Goal: Information Seeking & Learning: Check status

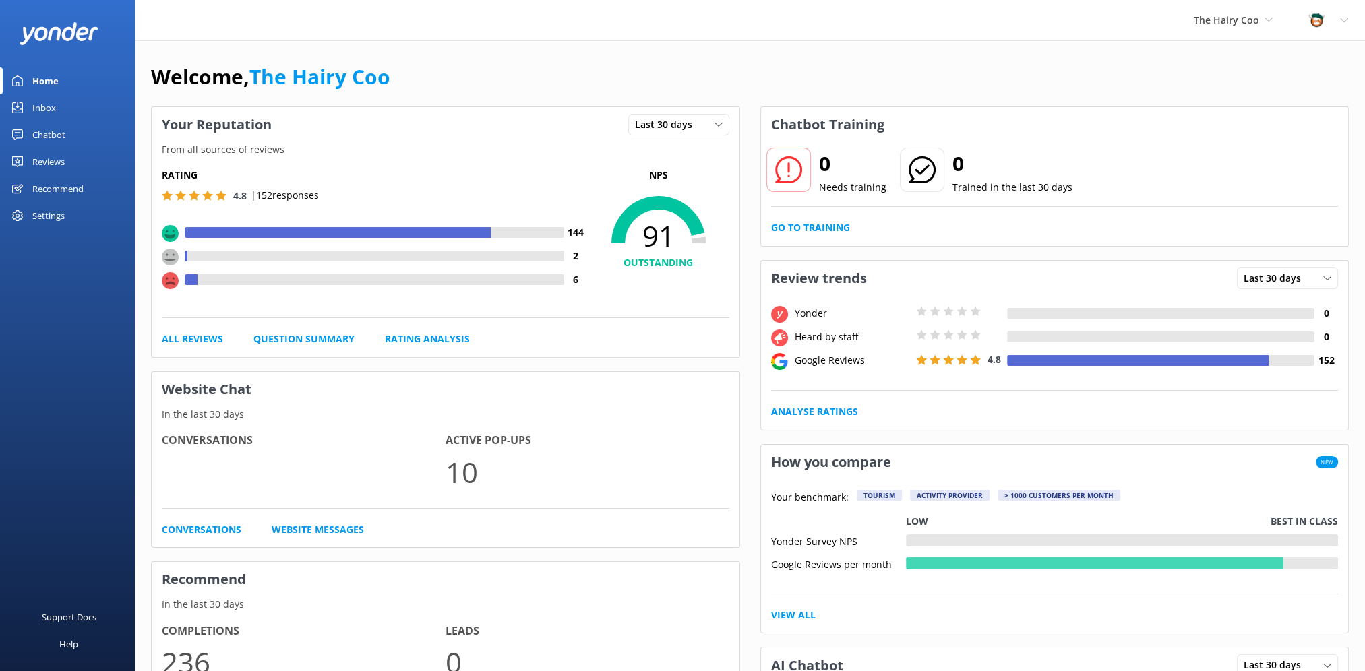
click at [33, 106] on div "Inbox" at bounding box center [44, 107] width 24 height 27
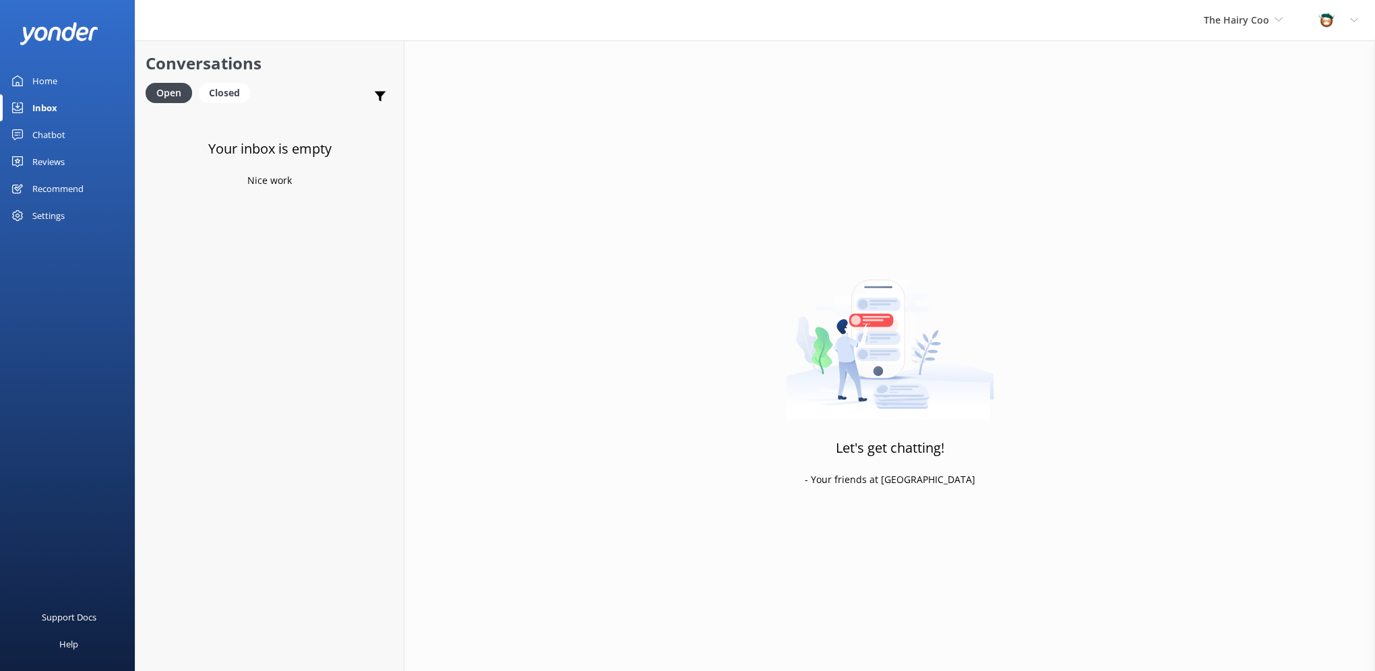
click at [46, 132] on div "Chatbot" at bounding box center [48, 134] width 33 height 27
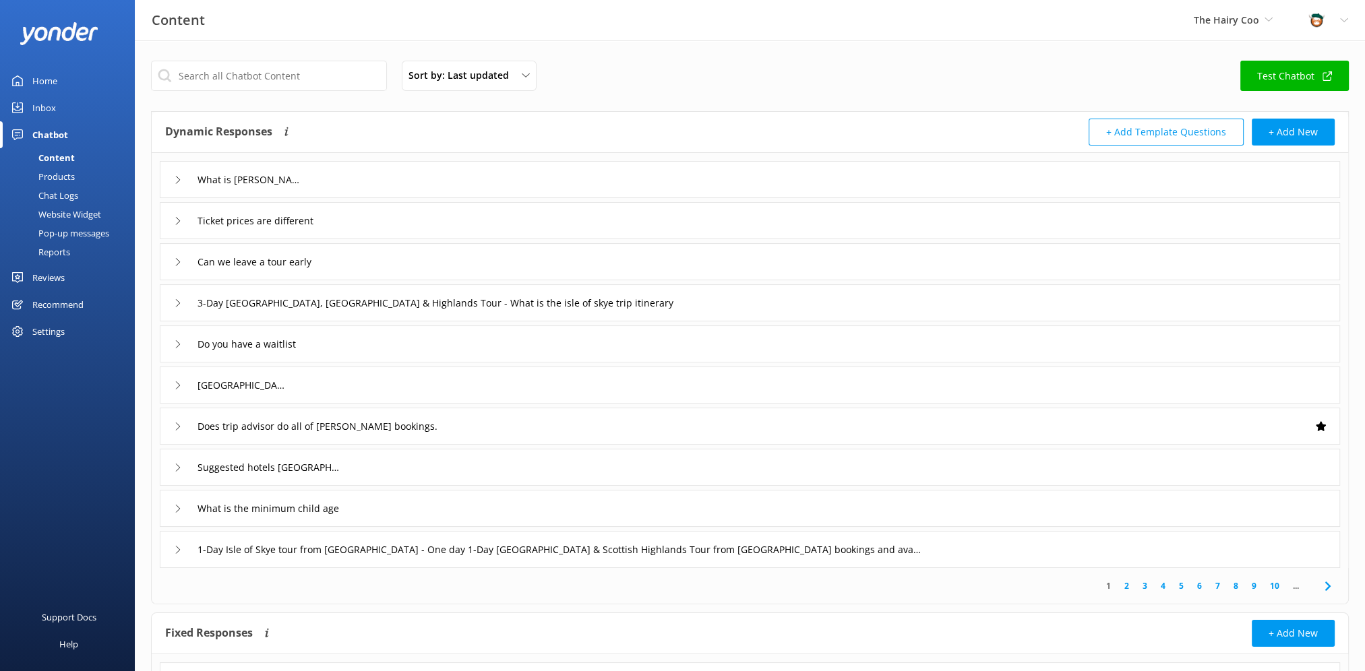
click at [43, 276] on div "Reviews" at bounding box center [48, 277] width 32 height 27
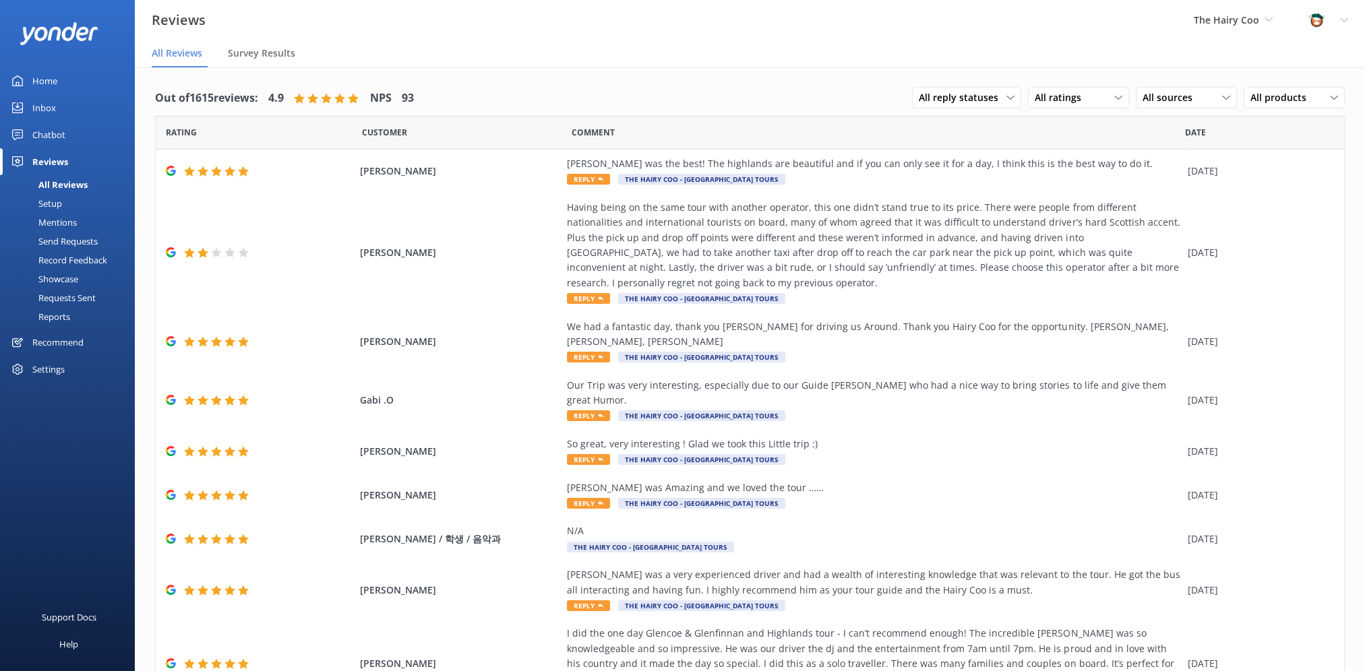
click at [62, 226] on div "Mentions" at bounding box center [42, 222] width 69 height 19
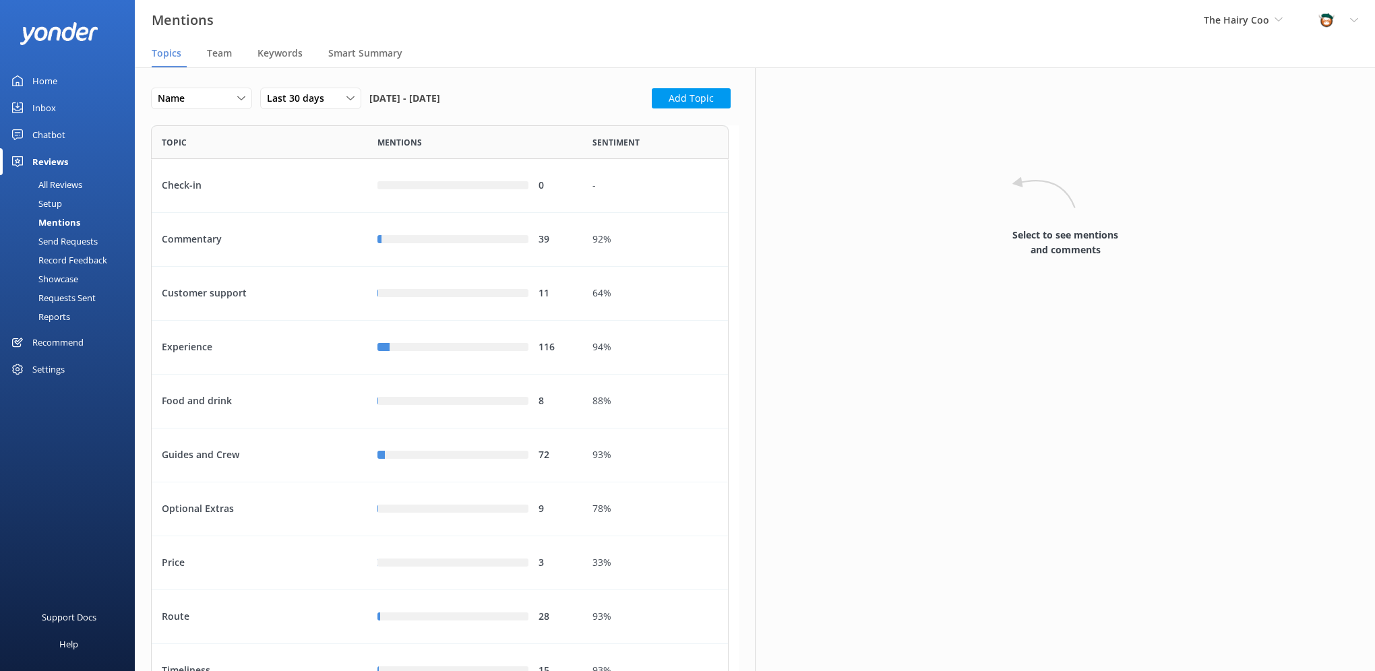
scroll to position [617, 567]
click at [220, 51] on span "Team" at bounding box center [219, 52] width 25 height 13
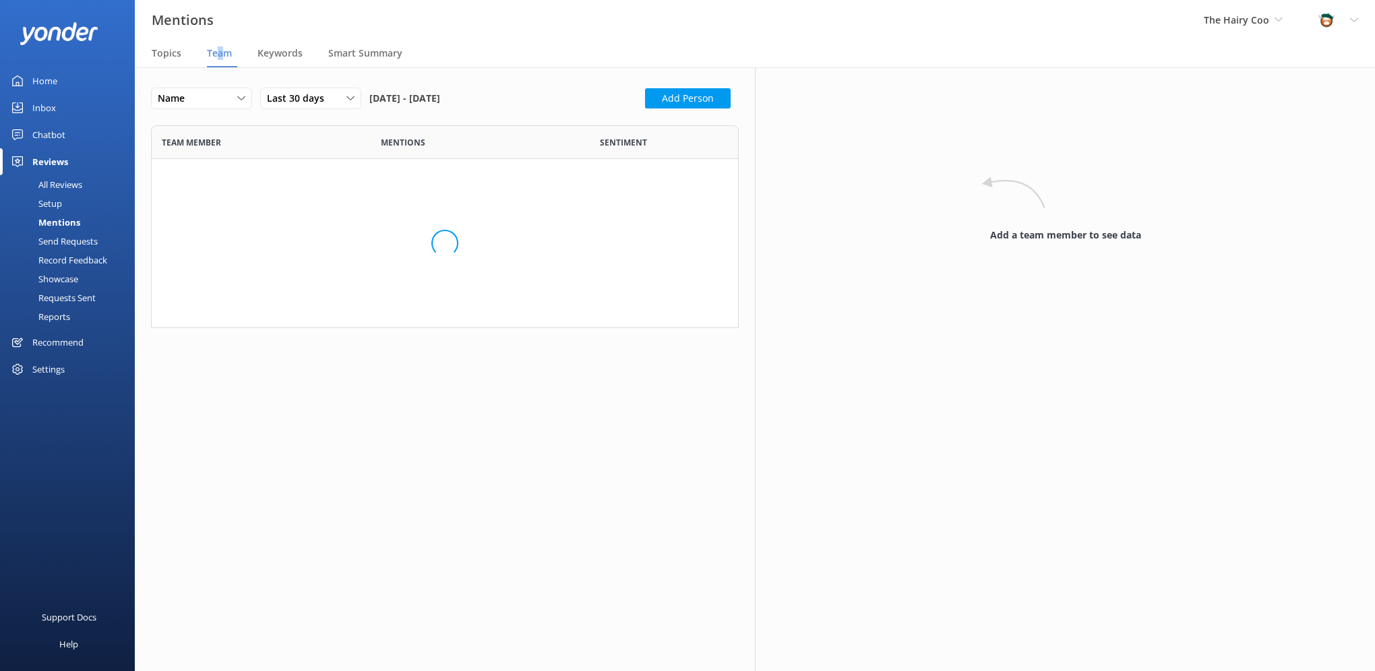
scroll to position [1371, 567]
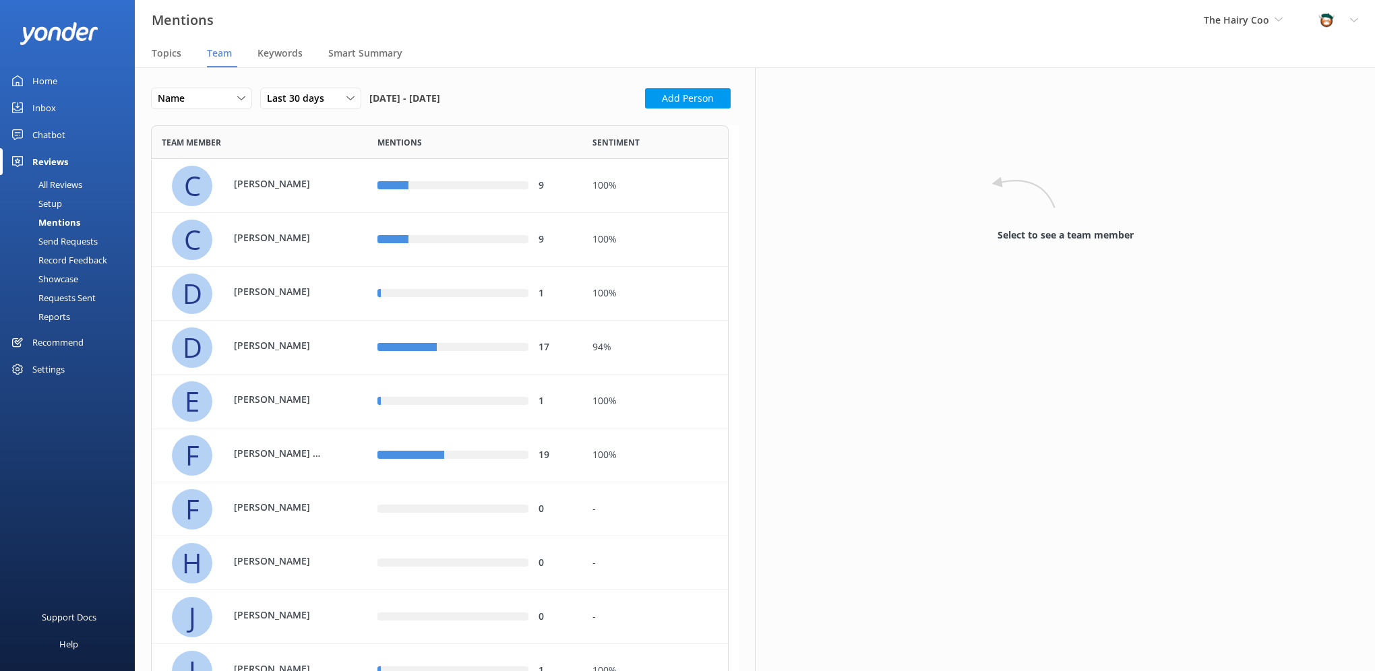
drag, startPoint x: 220, startPoint y: 51, endPoint x: 441, endPoint y: 59, distance: 221.2
click at [455, 18] on div "Mentions The Hairy Coo The Hairy Coo (Not in use) The Hairy Coo Profile Setting…" at bounding box center [687, 20] width 1375 height 40
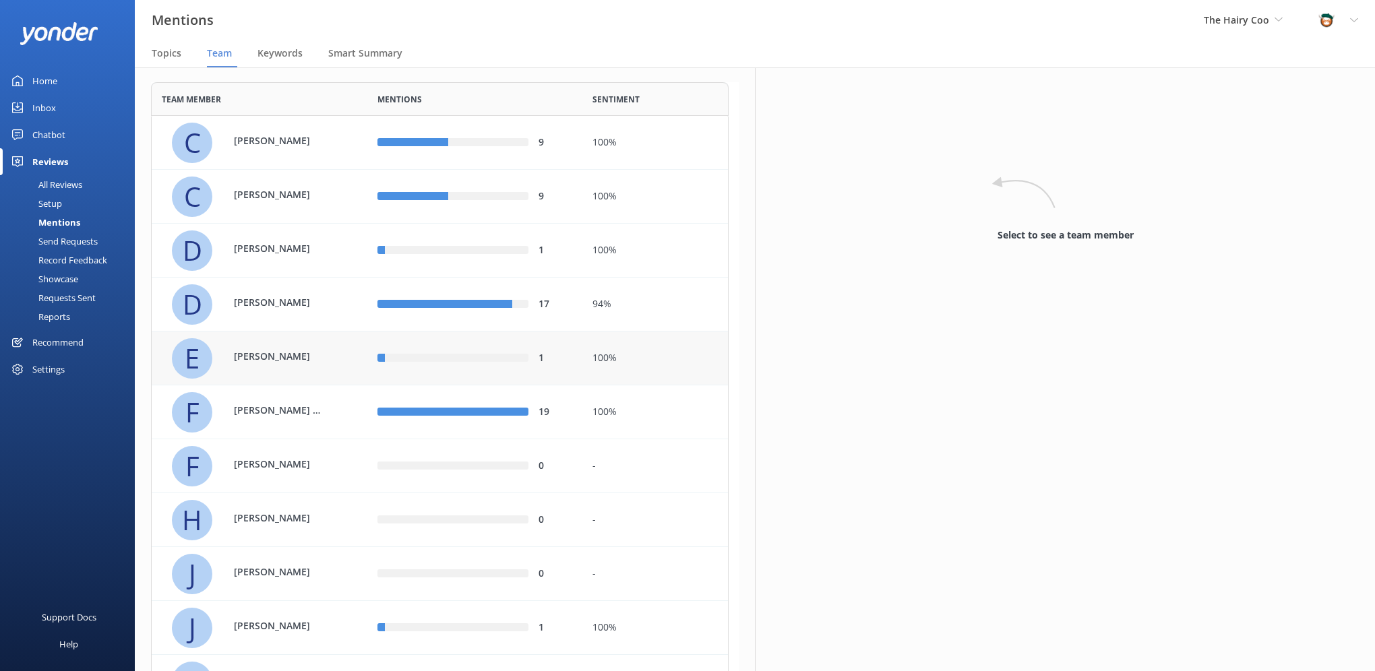
scroll to position [224, 0]
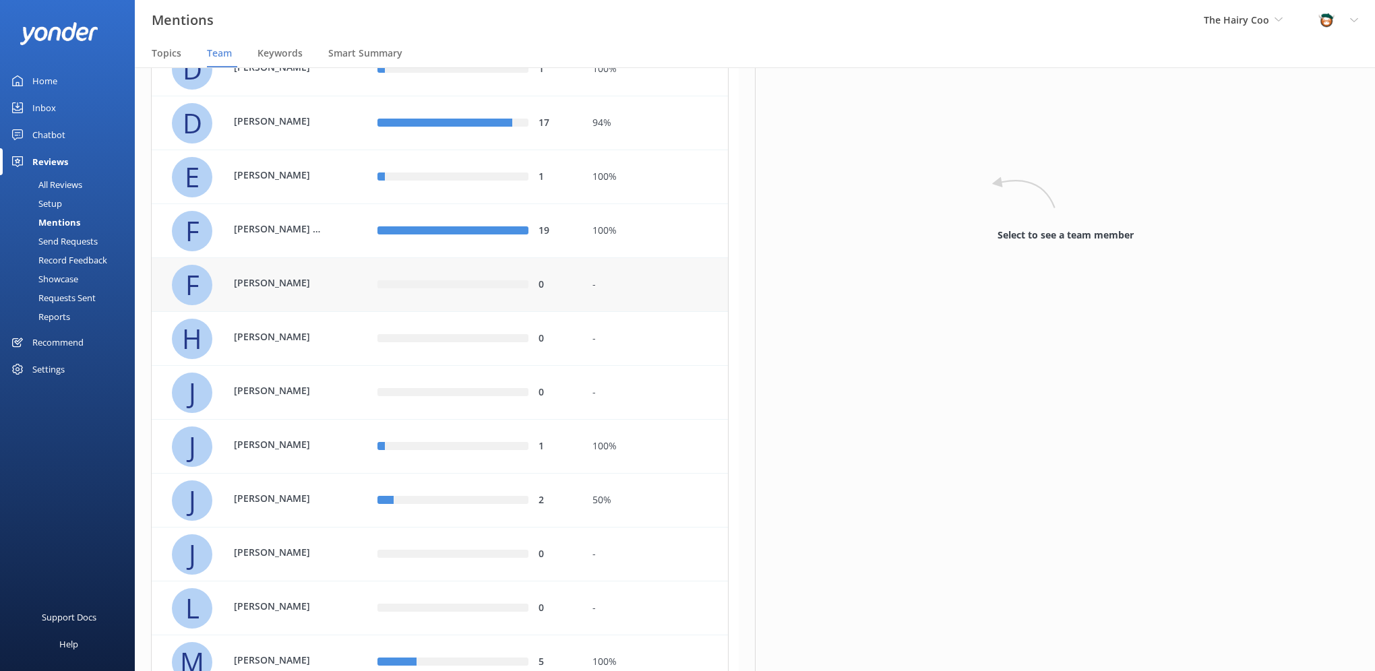
click at [338, 280] on div "F [PERSON_NAME]" at bounding box center [264, 285] width 185 height 40
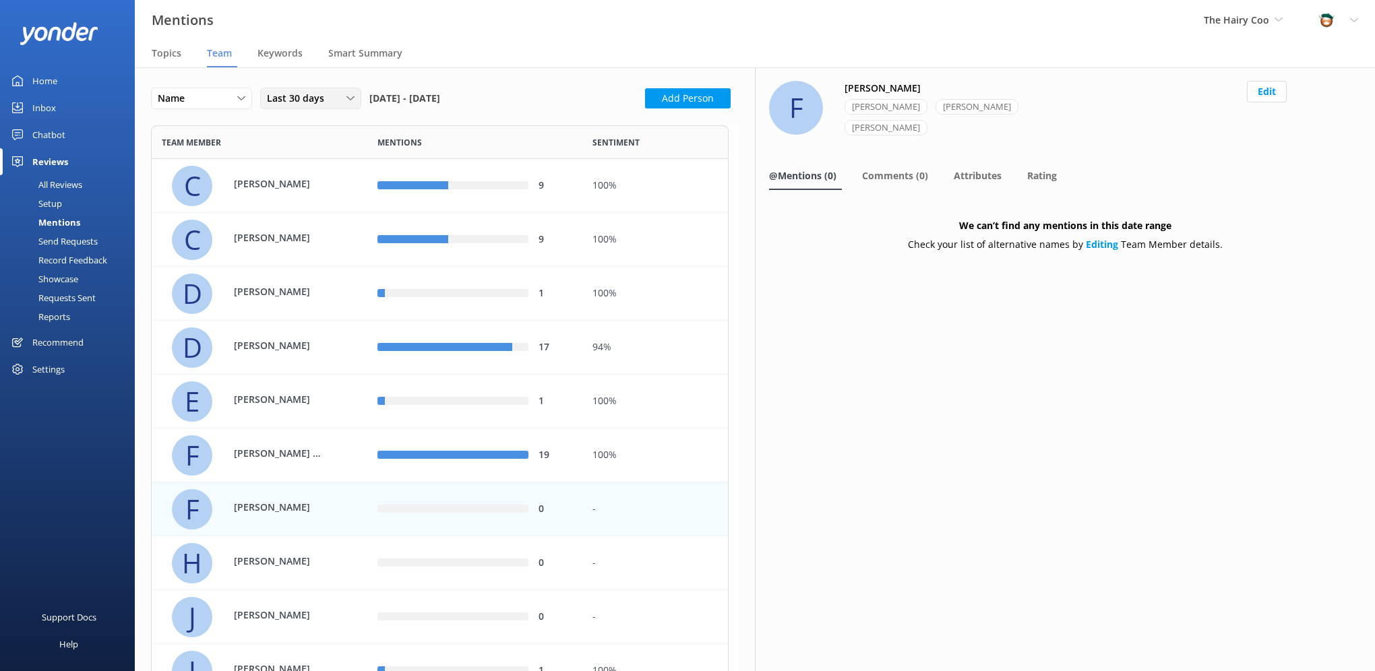
click at [308, 106] on div "Last 30 days Last 7 days Last 30 days Last 90 days Last 180 days Custom" at bounding box center [310, 99] width 101 height 22
click at [301, 214] on div "Last 180 days" at bounding box center [294, 207] width 53 height 13
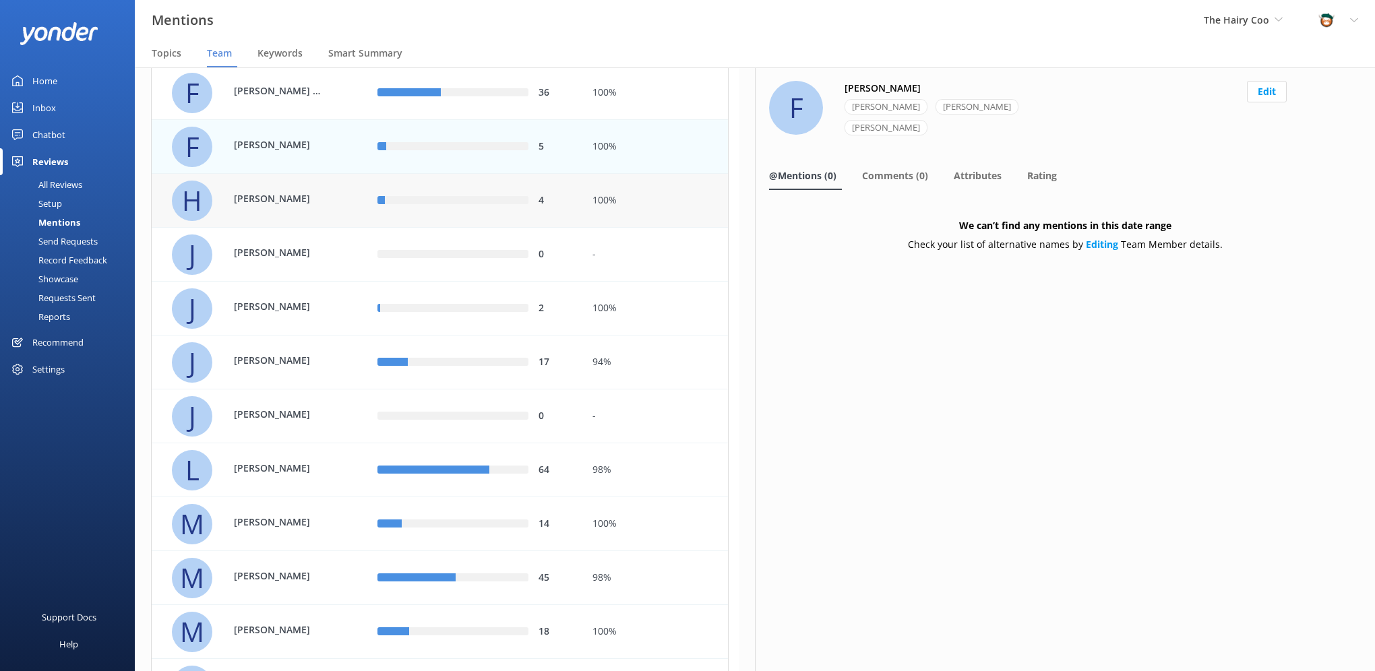
scroll to position [337, 0]
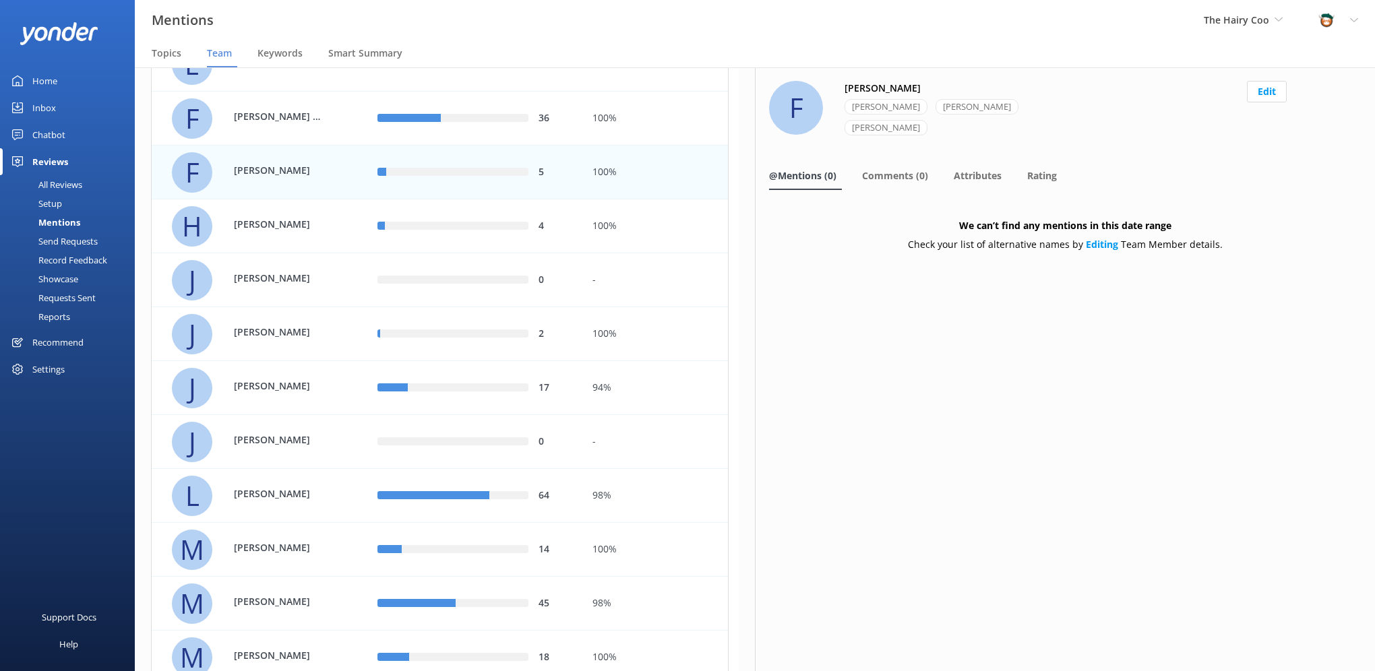
click at [284, 168] on p "[PERSON_NAME]" at bounding box center [278, 170] width 88 height 15
drag, startPoint x: 909, startPoint y: 153, endPoint x: 902, endPoint y: 162, distance: 11.1
click at [910, 169] on span "Comments (0)" at bounding box center [895, 175] width 66 height 13
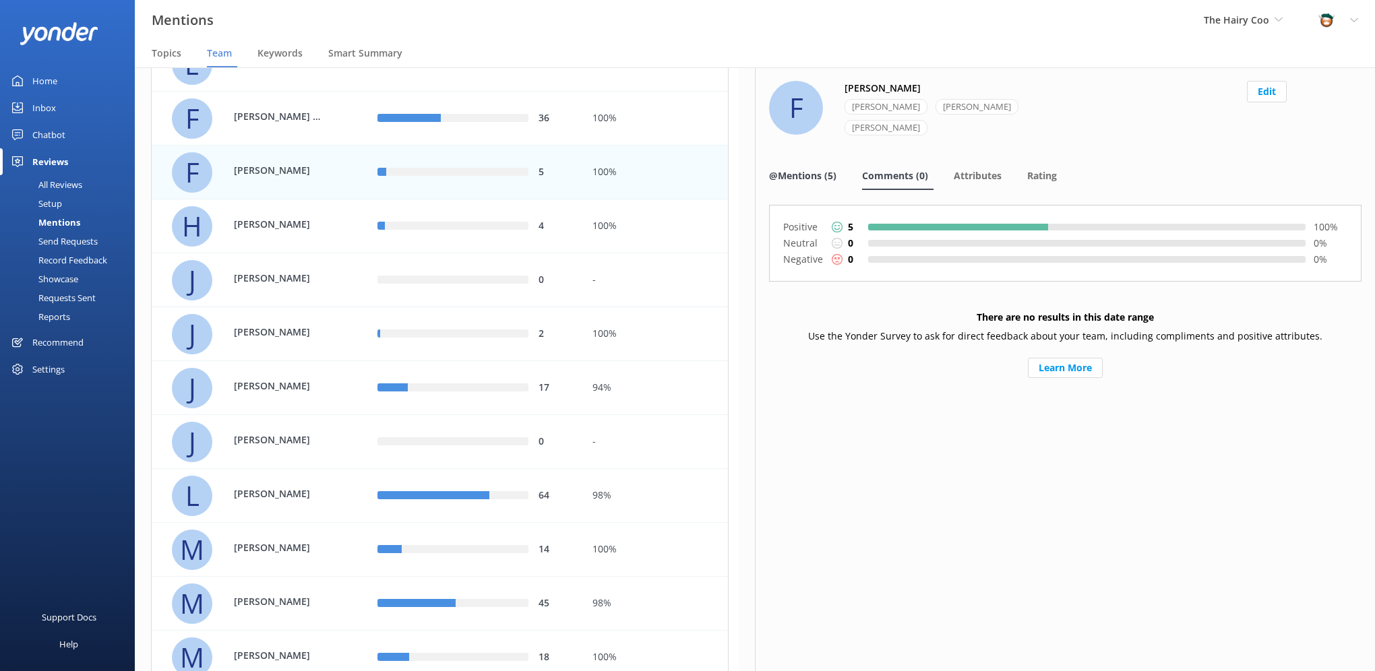
click at [822, 169] on span "@Mentions (5)" at bounding box center [802, 175] width 67 height 13
